Goal: Check status: Check status

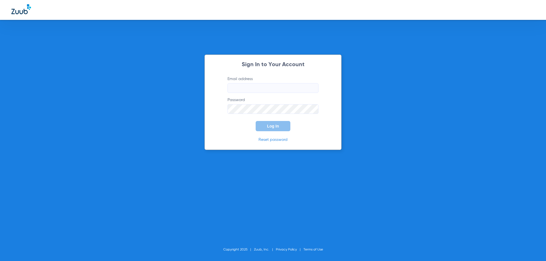
type input "[EMAIL_ADDRESS][DOMAIN_NAME]"
click at [271, 126] on span "Log In" at bounding box center [273, 126] width 12 height 5
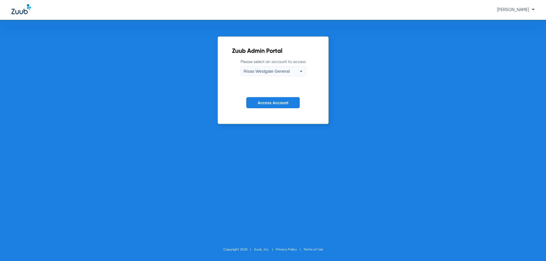
click at [277, 101] on span "Access Account" at bounding box center [273, 103] width 31 height 5
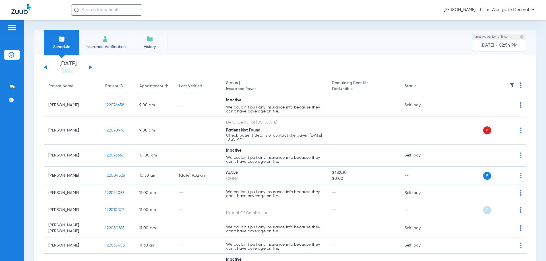
click at [97, 46] on span "Insurance Verification" at bounding box center [106, 47] width 44 height 6
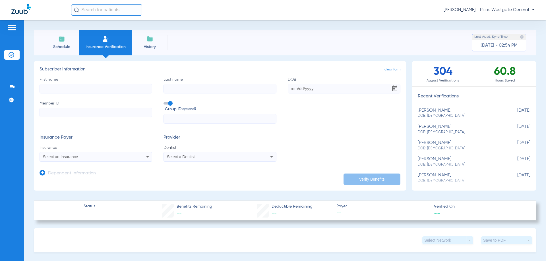
click at [84, 86] on input "First name" at bounding box center [96, 89] width 113 height 10
